Goal: Task Accomplishment & Management: Manage account settings

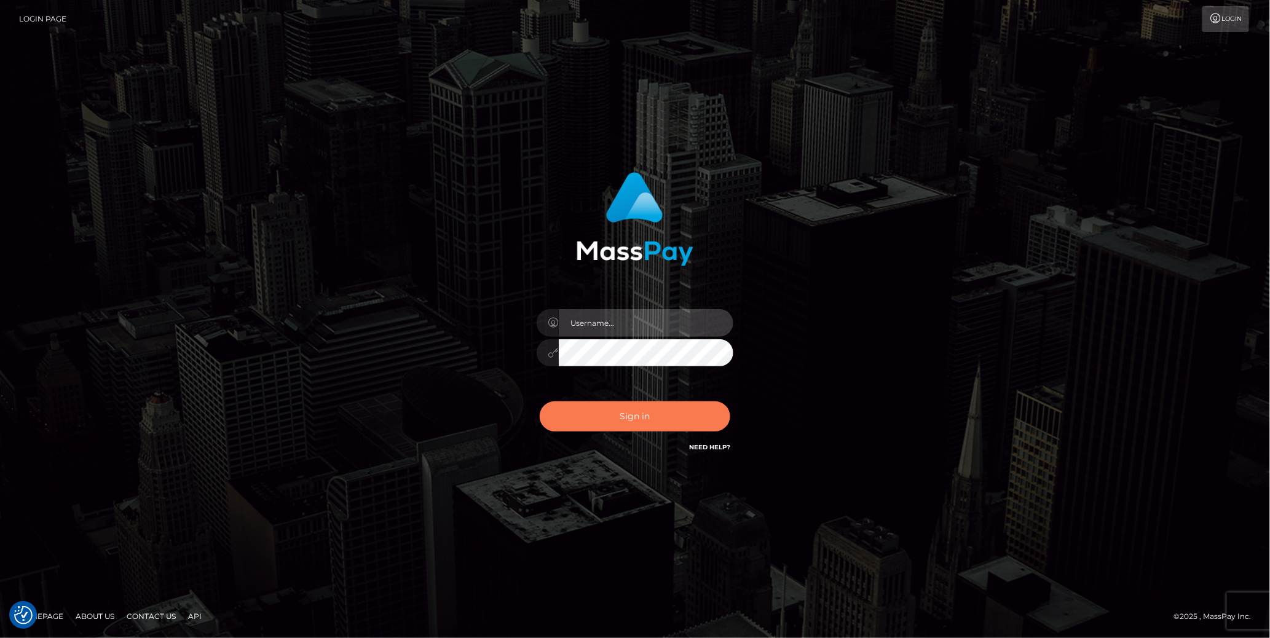
type input "cheli"
click at [667, 414] on button "Sign in" at bounding box center [635, 416] width 191 height 30
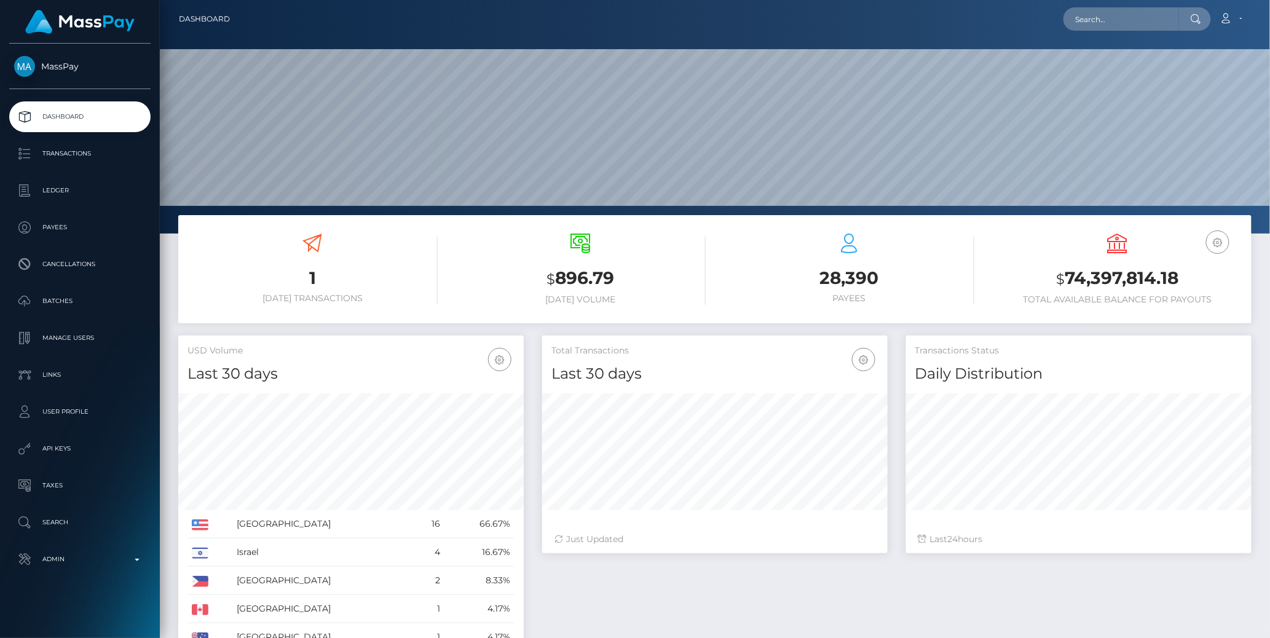
scroll to position [218, 345]
